Goal: Information Seeking & Learning: Learn about a topic

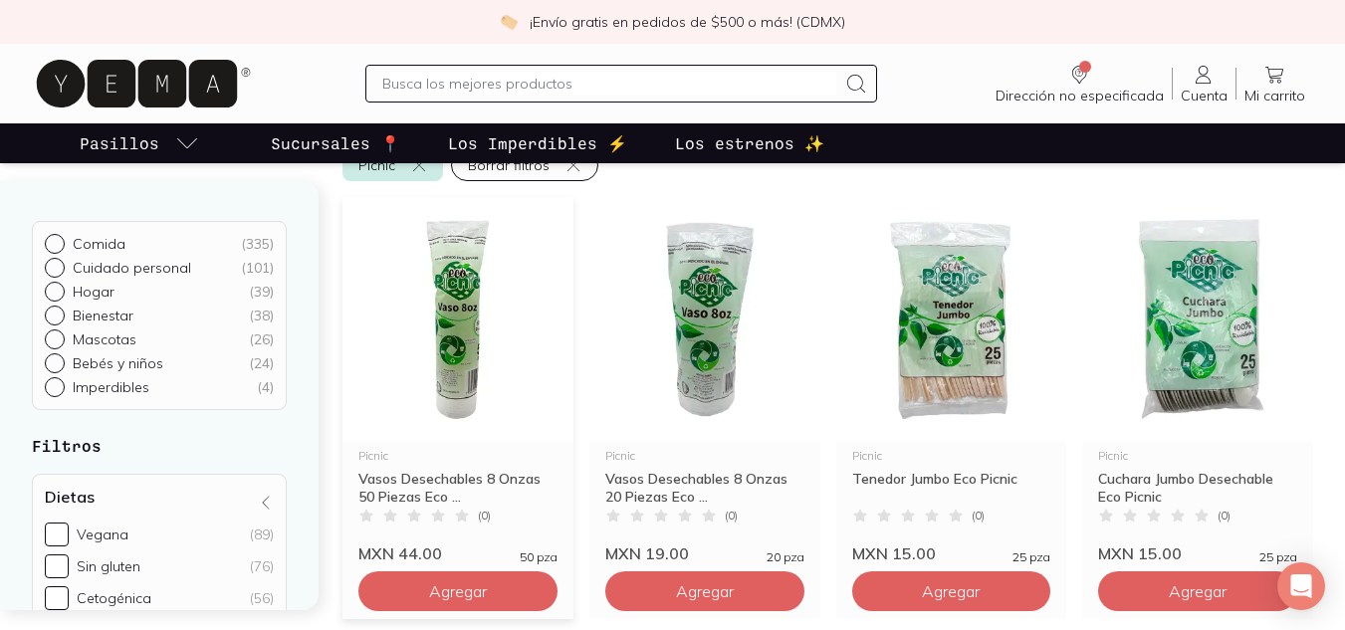
scroll to position [100, 0]
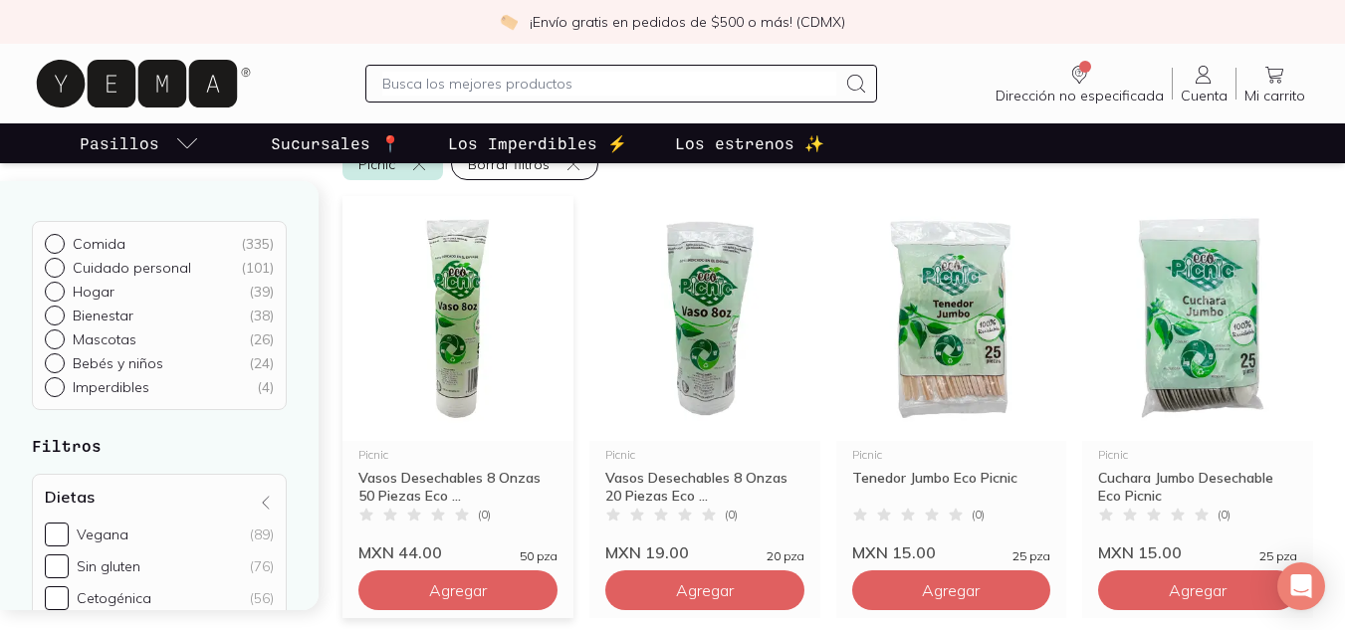
click at [437, 335] on img at bounding box center [457, 318] width 231 height 245
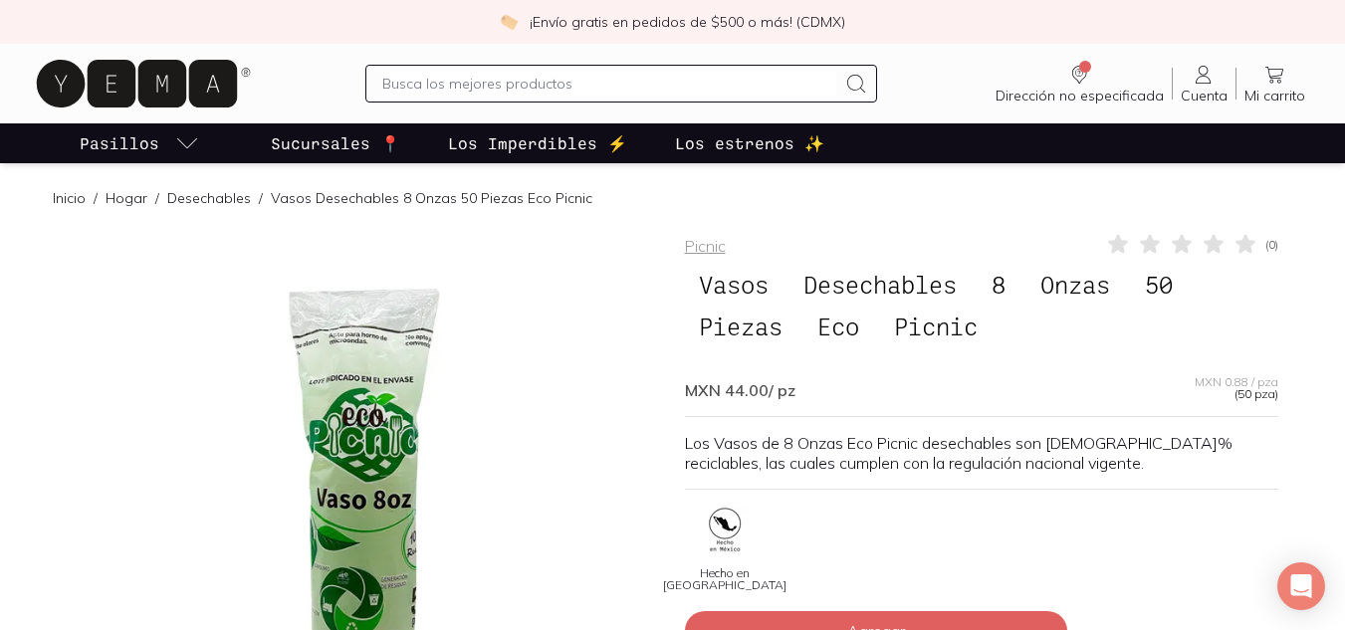
click at [694, 278] on span "Vasos" at bounding box center [734, 285] width 98 height 38
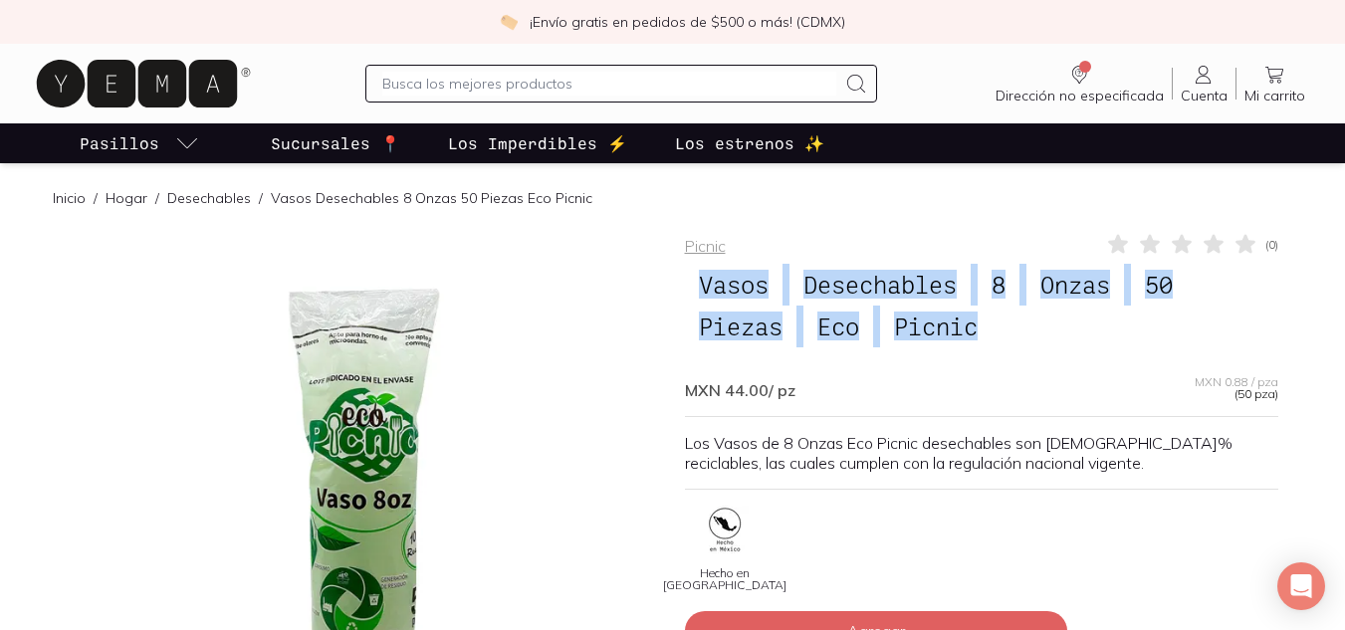
drag, startPoint x: 701, startPoint y: 283, endPoint x: 998, endPoint y: 331, distance: 301.5
click at [998, 331] on h1 "Vasos Desechables 8 Onzas 50 Piezas Eco Picnic" at bounding box center [981, 306] width 593 height 85
copy h1 "Vasos Desechables 8 Onzas 50 Piezas Eco Picnic"
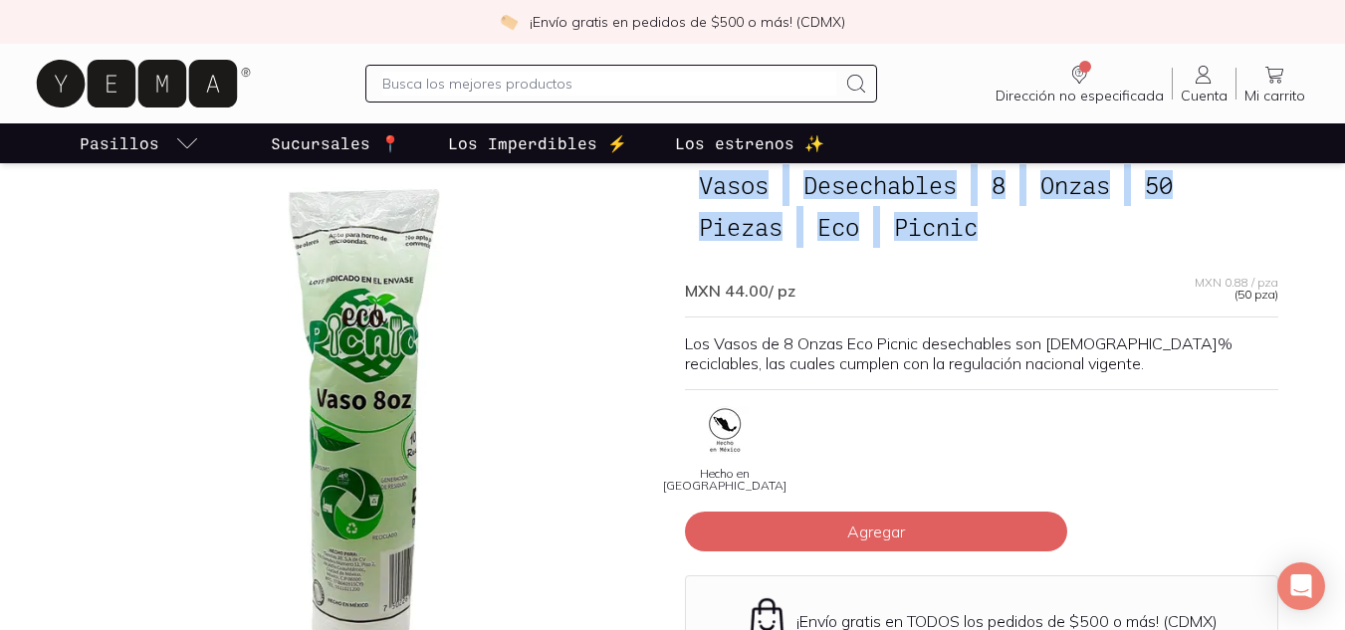
scroll to position [199, 0]
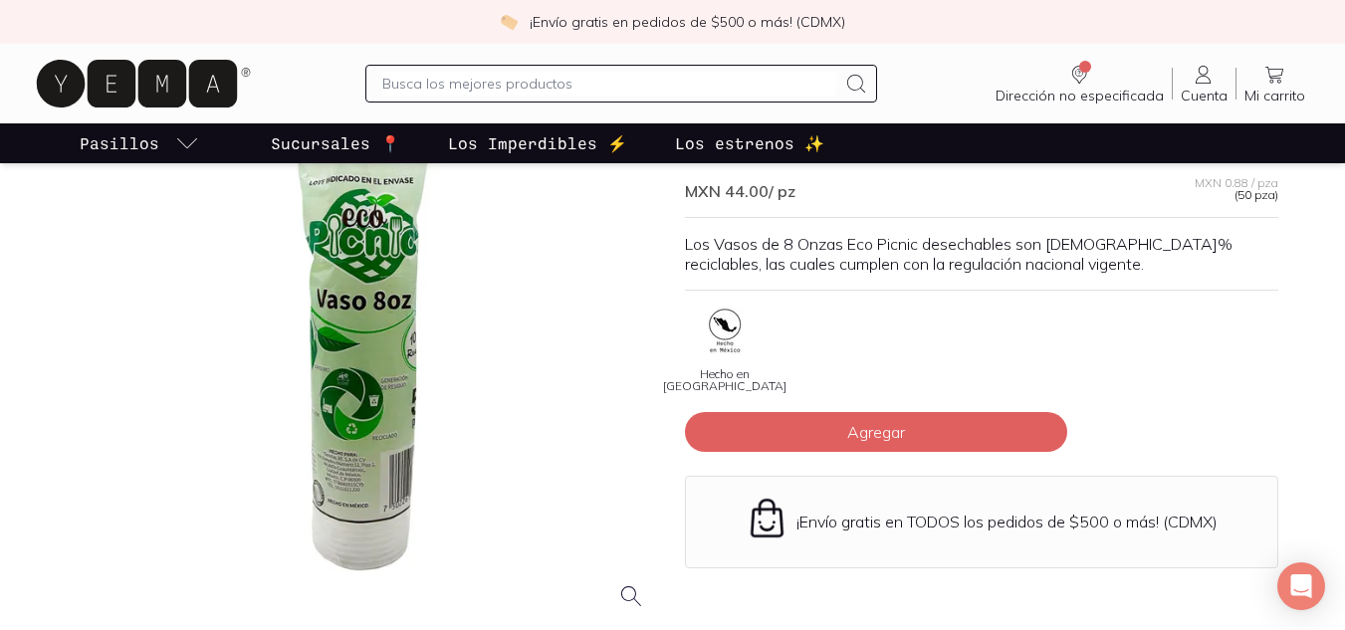
click at [338, 489] on div at bounding box center [364, 329] width 593 height 593
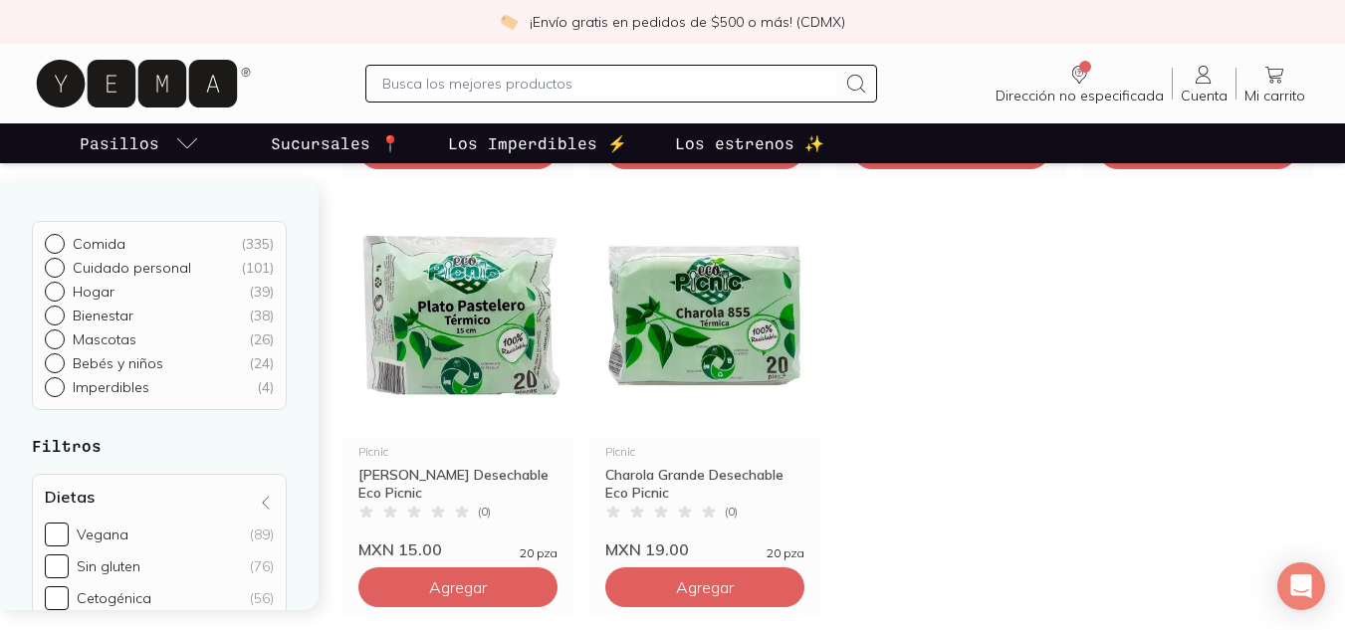
scroll to position [441, 0]
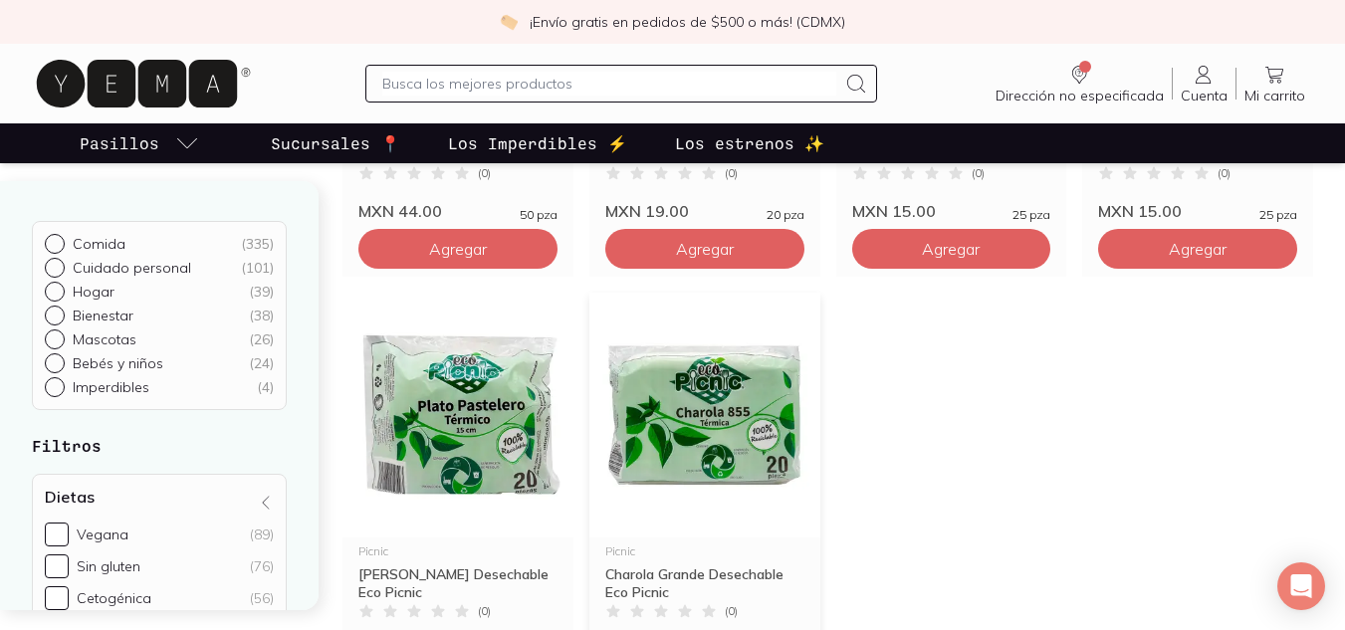
click at [698, 435] on img at bounding box center [704, 415] width 231 height 245
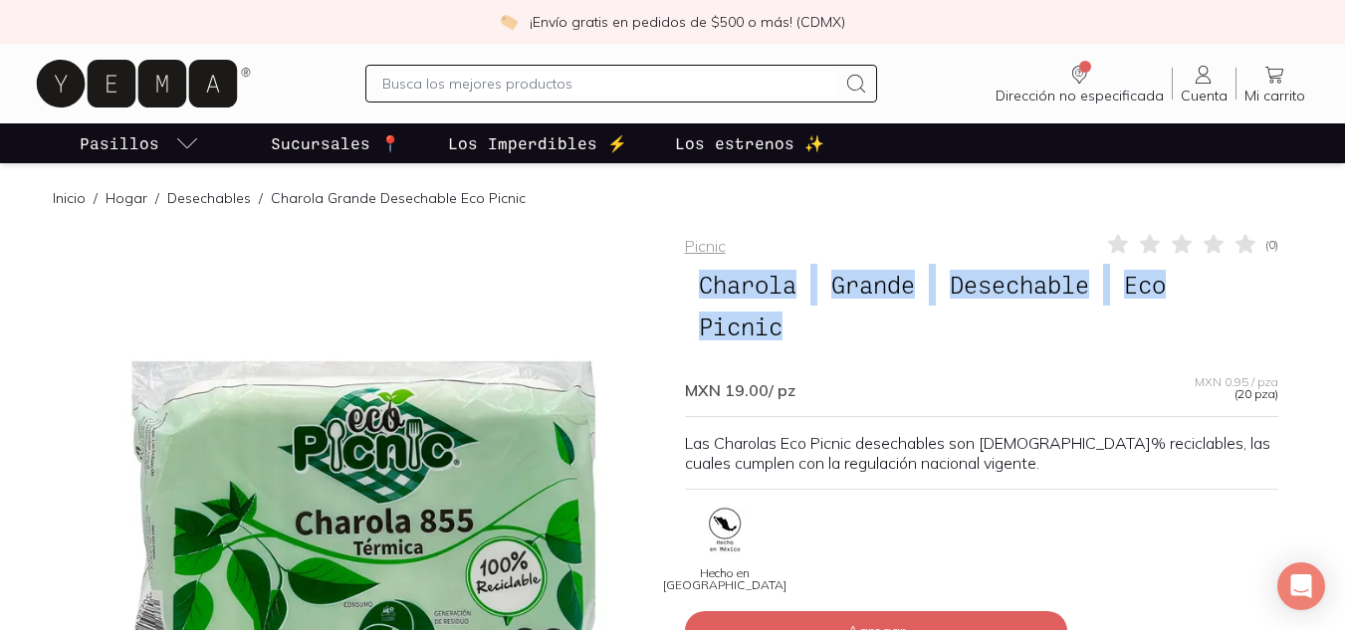
drag, startPoint x: 703, startPoint y: 283, endPoint x: 789, endPoint y: 324, distance: 96.1
click at [789, 324] on h1 "Charola Grande Desechable Eco Picnic" at bounding box center [981, 306] width 593 height 85
copy h1 "Charola Grande Desechable Eco Picnic"
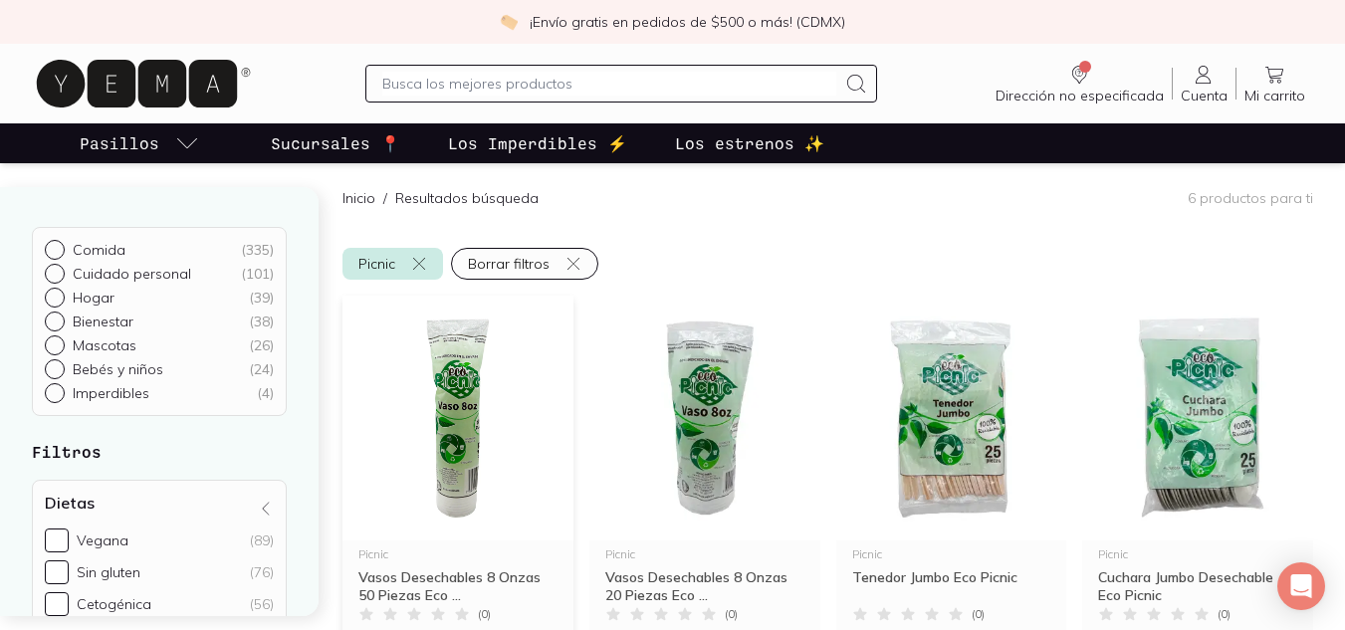
scroll to position [100, 0]
